Goal: Navigation & Orientation: Find specific page/section

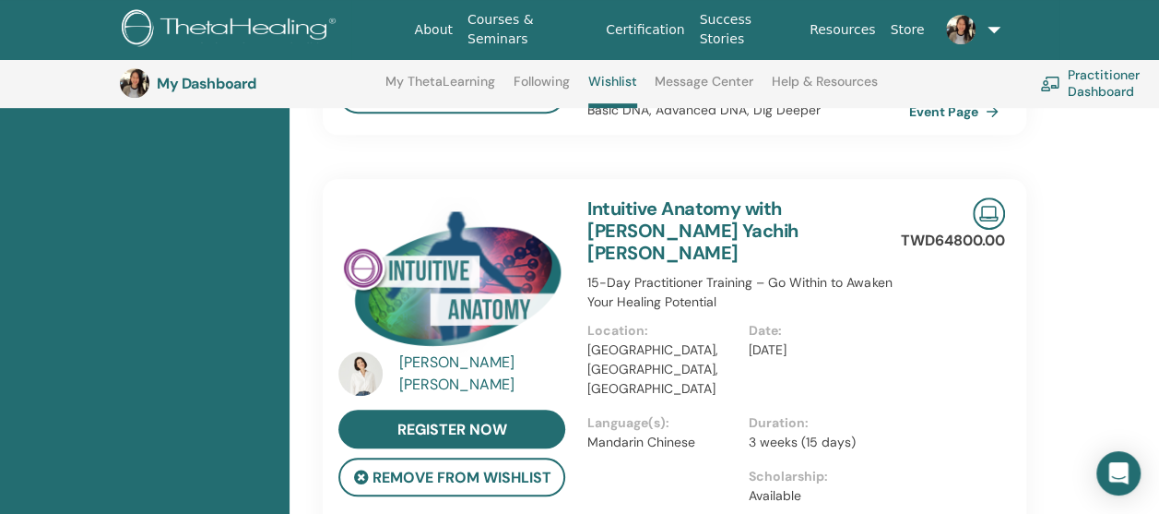
scroll to position [417, 0]
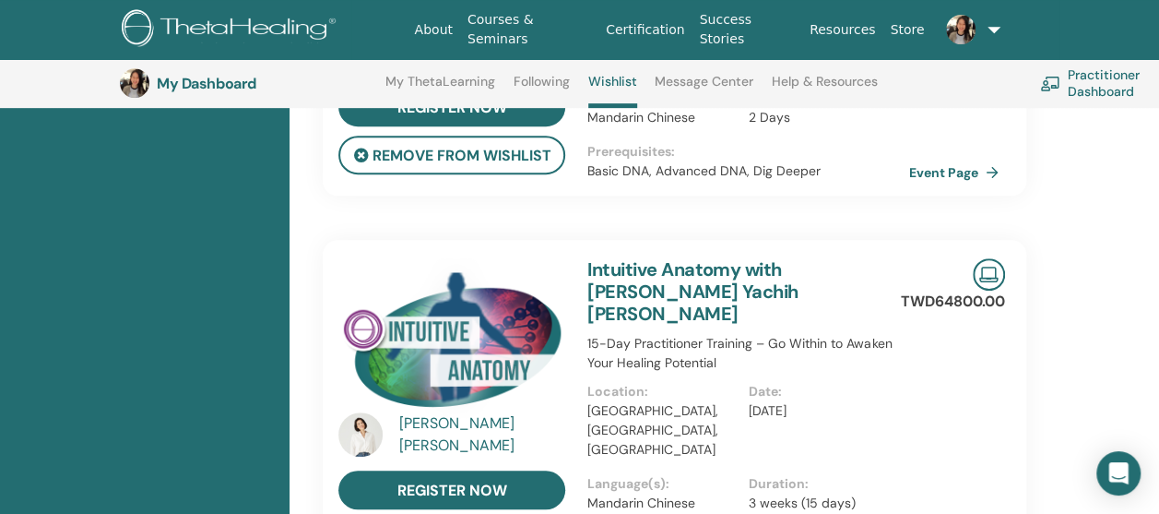
click at [986, 33] on link at bounding box center [967, 29] width 73 height 59
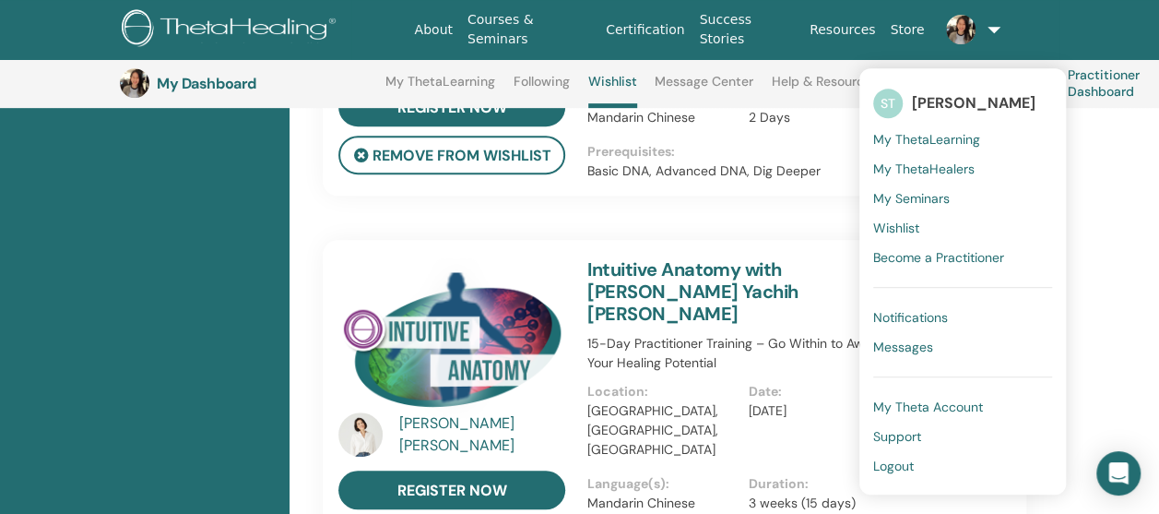
click at [918, 173] on span "My ThetaHealers" at bounding box center [923, 168] width 101 height 17
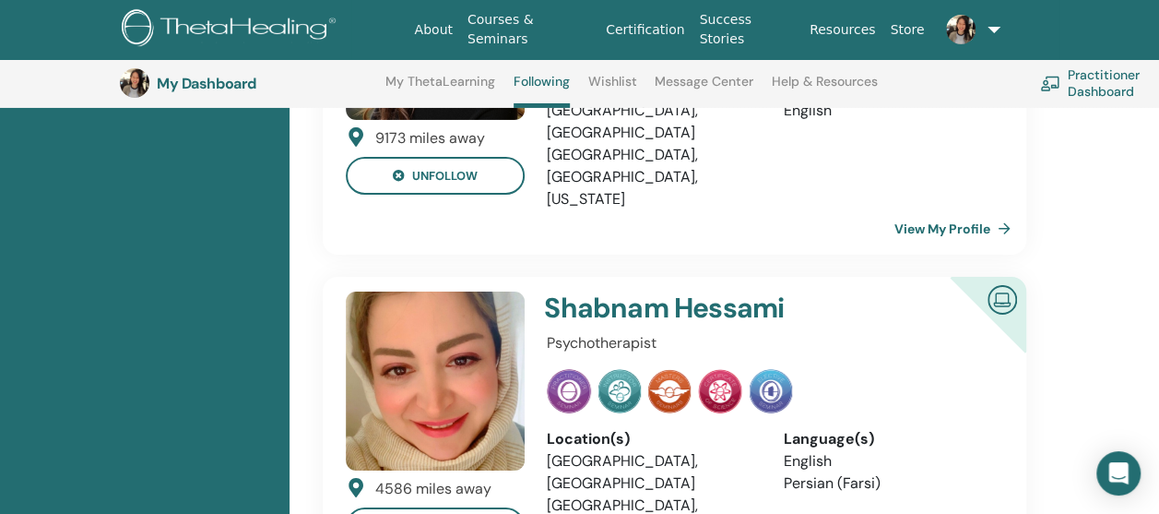
scroll to position [3183, 0]
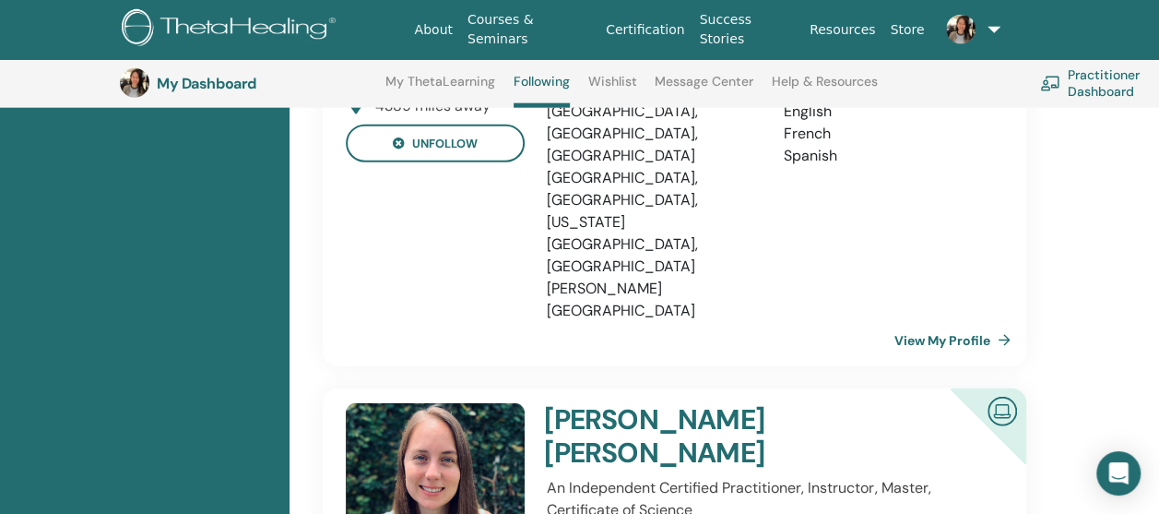
scroll to position [2169, 0]
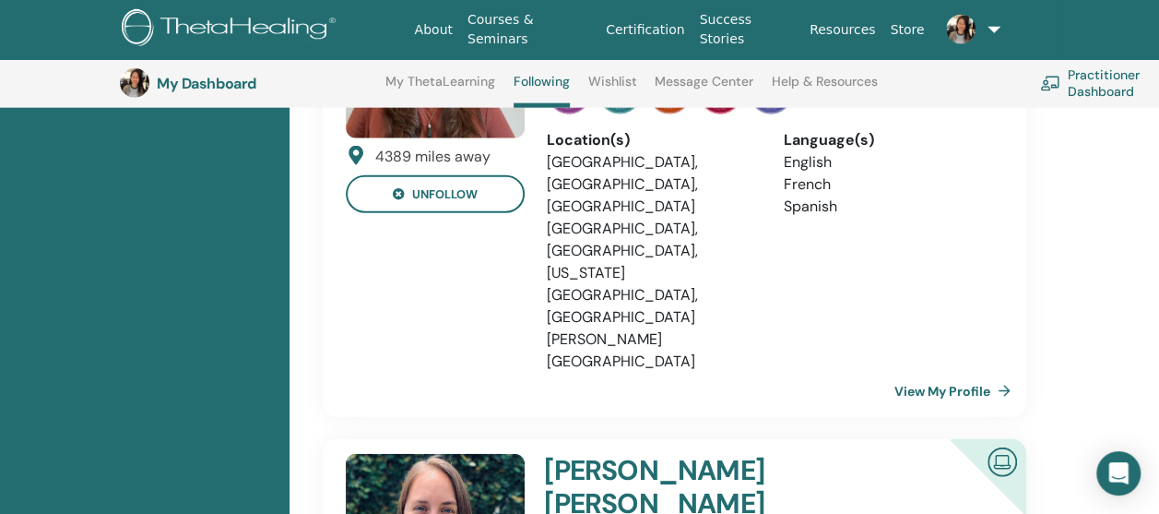
click at [645, 28] on link "Certification" at bounding box center [644, 30] width 93 height 34
